Goal: Information Seeking & Learning: Learn about a topic

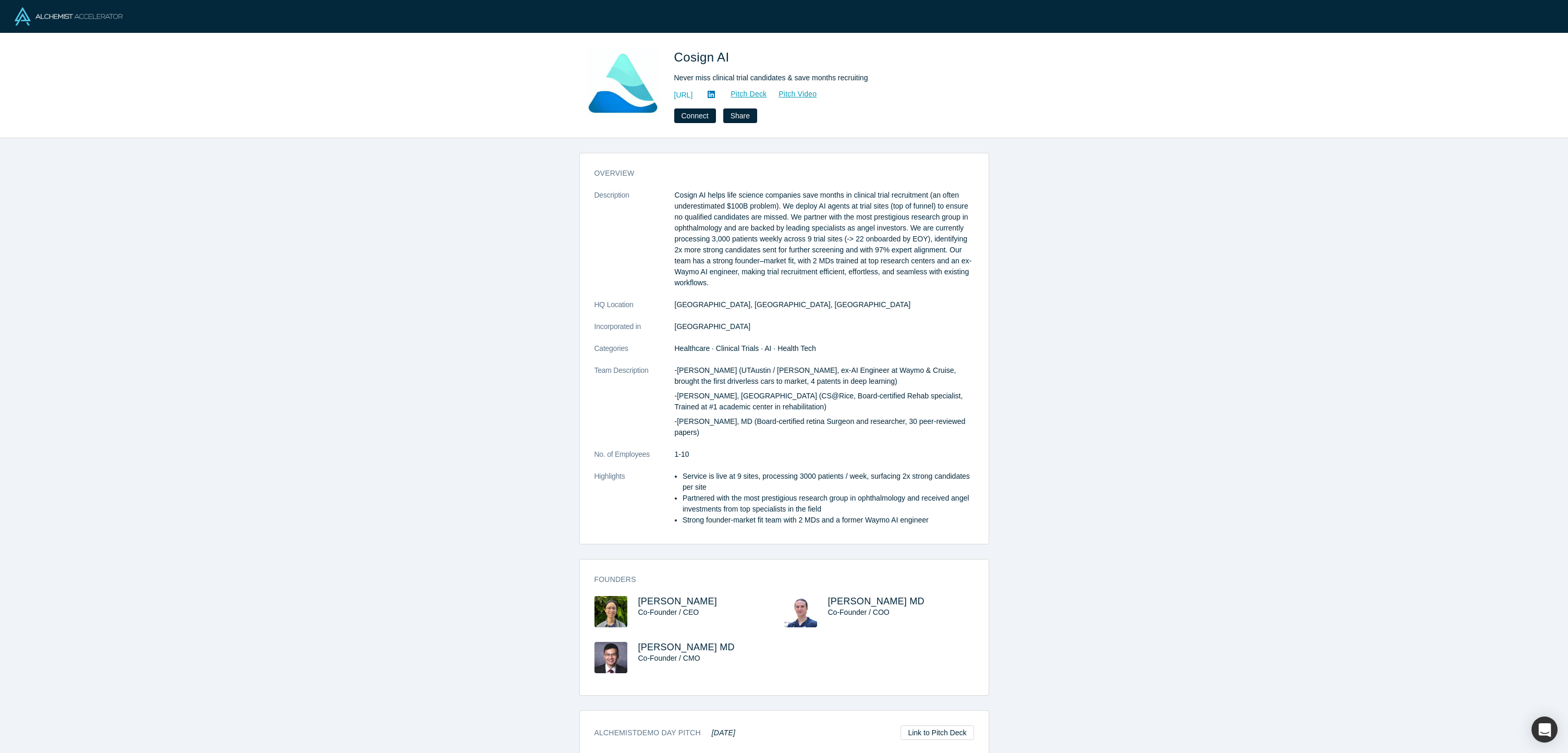
click at [822, 211] on p "Cosign AI helps life science companies save months in clinical trial recruitmen…" at bounding box center [825, 239] width 299 height 99
click at [780, 380] on p "-Will Xie (UTAustin / Rice, ex-AI Engineer at Waymo & Cruise, brought the first…" at bounding box center [825, 376] width 299 height 22
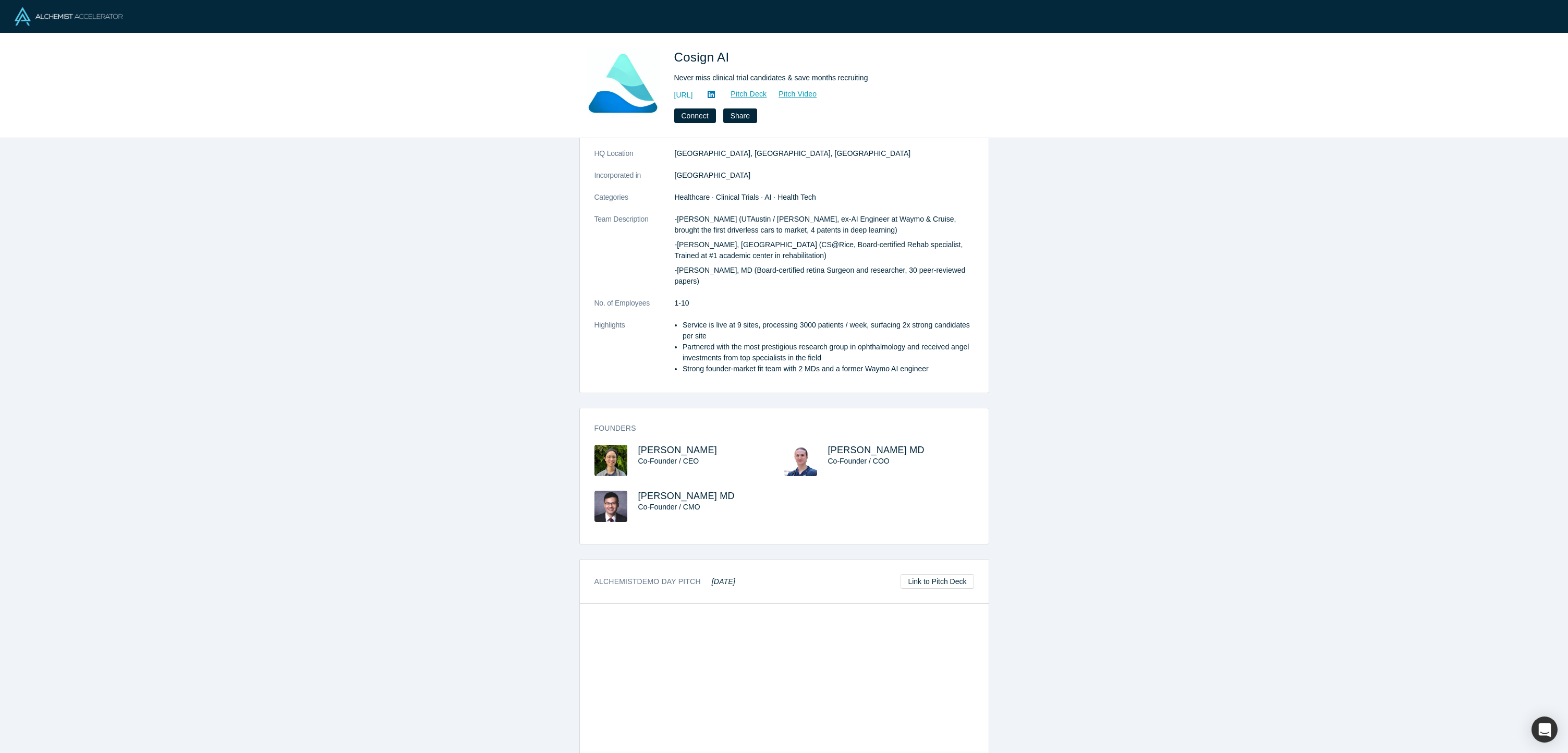
scroll to position [236, 0]
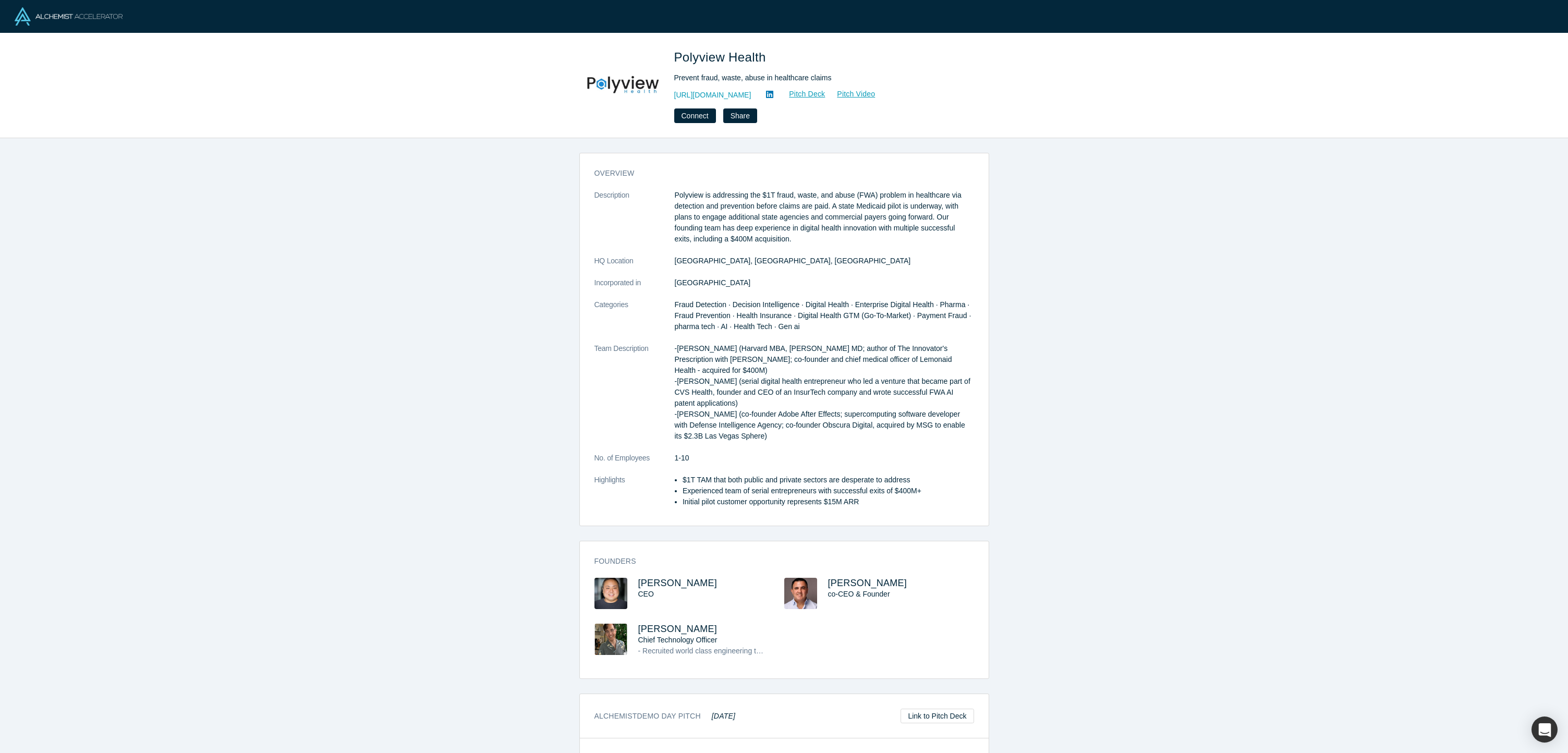
click at [769, 268] on dl "Description Polyview is addressing the $1T fraud, waste, and abuse (FWA) proble…" at bounding box center [785, 354] width 380 height 329
click at [730, 360] on p "-[PERSON_NAME] (Harvard MBA, [PERSON_NAME] MD; author of The Innovator's Prescr…" at bounding box center [825, 393] width 299 height 99
click at [733, 372] on p "-[PERSON_NAME] (Harvard MBA, [PERSON_NAME] MD; author of The Innovator's Prescr…" at bounding box center [825, 393] width 299 height 99
click at [719, 370] on p "-[PERSON_NAME] (Harvard MBA, [PERSON_NAME] MD; author of The Innovator's Prescr…" at bounding box center [825, 393] width 299 height 99
click at [730, 368] on p "-[PERSON_NAME] (Harvard MBA, [PERSON_NAME] MD; author of The Innovator's Prescr…" at bounding box center [825, 393] width 299 height 99
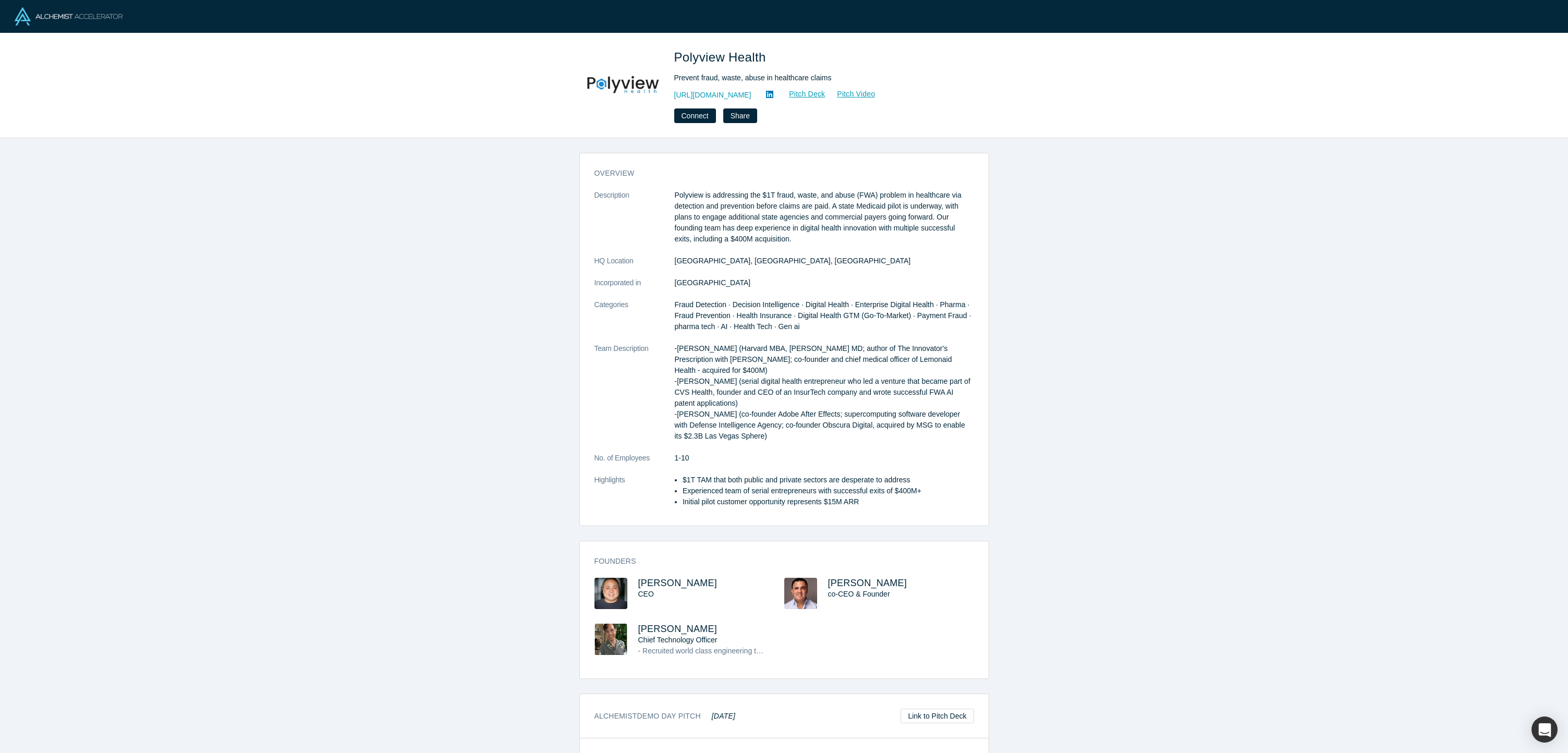
click at [730, 368] on p "-[PERSON_NAME] (Harvard MBA, [PERSON_NAME] MD; author of The Innovator's Prescr…" at bounding box center [825, 393] width 299 height 99
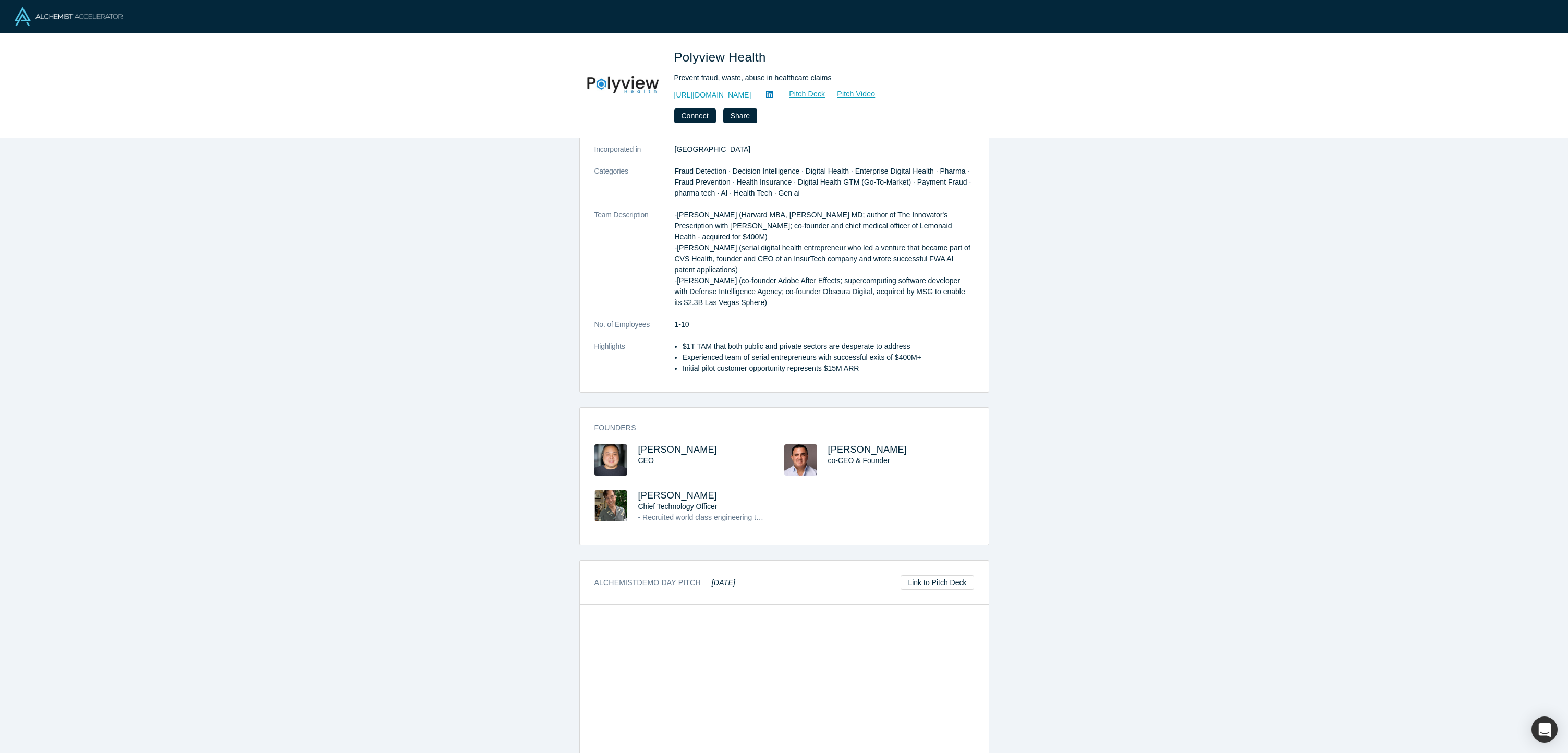
scroll to position [136, 0]
click at [853, 446] on span "[PERSON_NAME]" at bounding box center [867, 447] width 79 height 10
click at [680, 493] on span "[PERSON_NAME]" at bounding box center [678, 493] width 79 height 10
